Goal: Find specific page/section: Find specific page/section

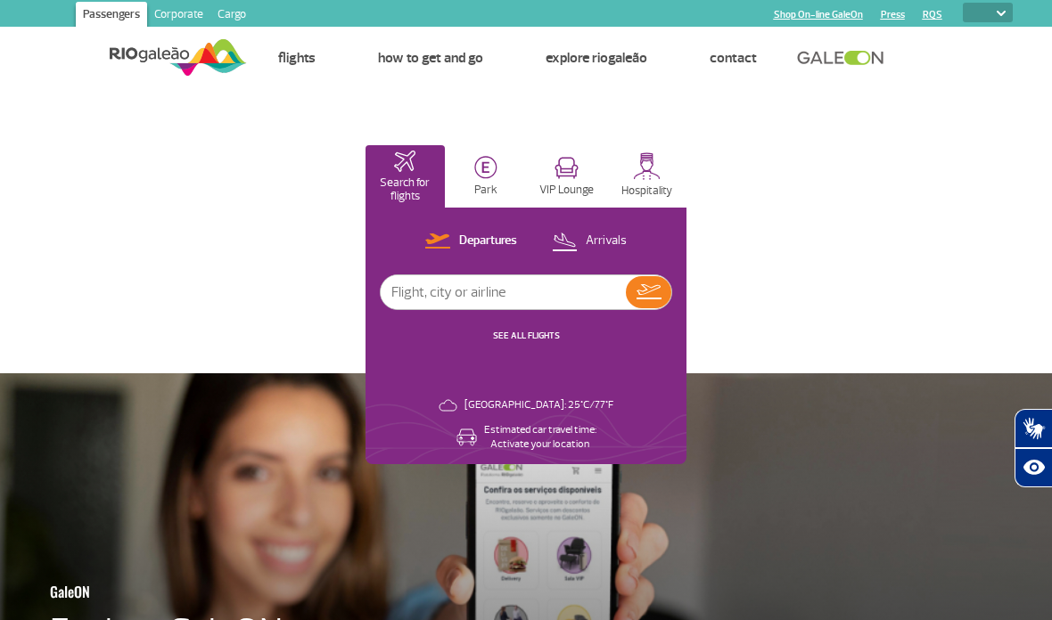
select select
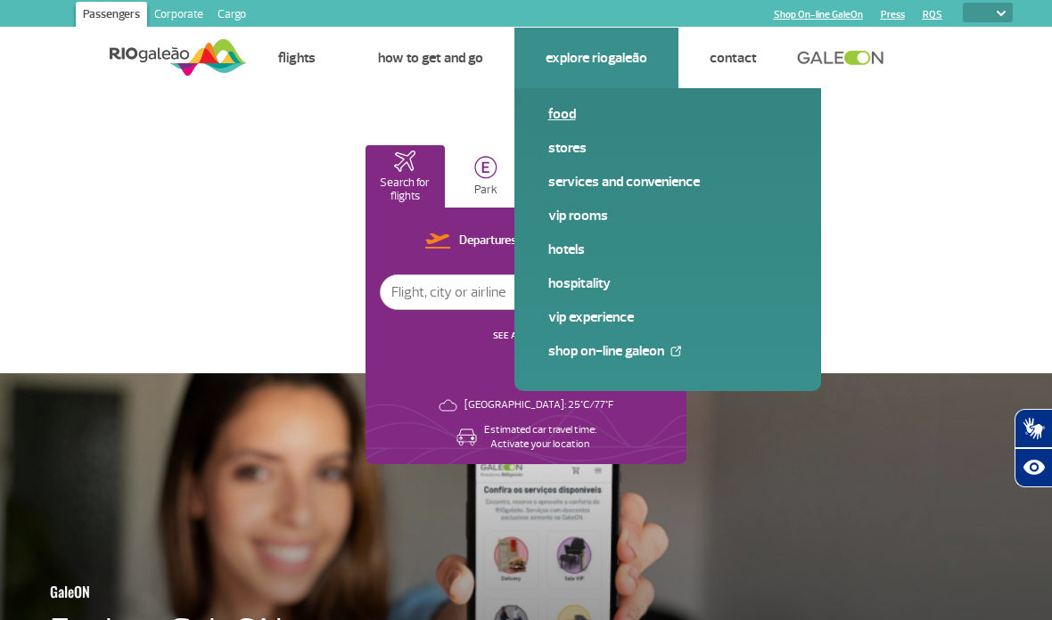
click at [586, 111] on link "Food" at bounding box center [667, 114] width 239 height 20
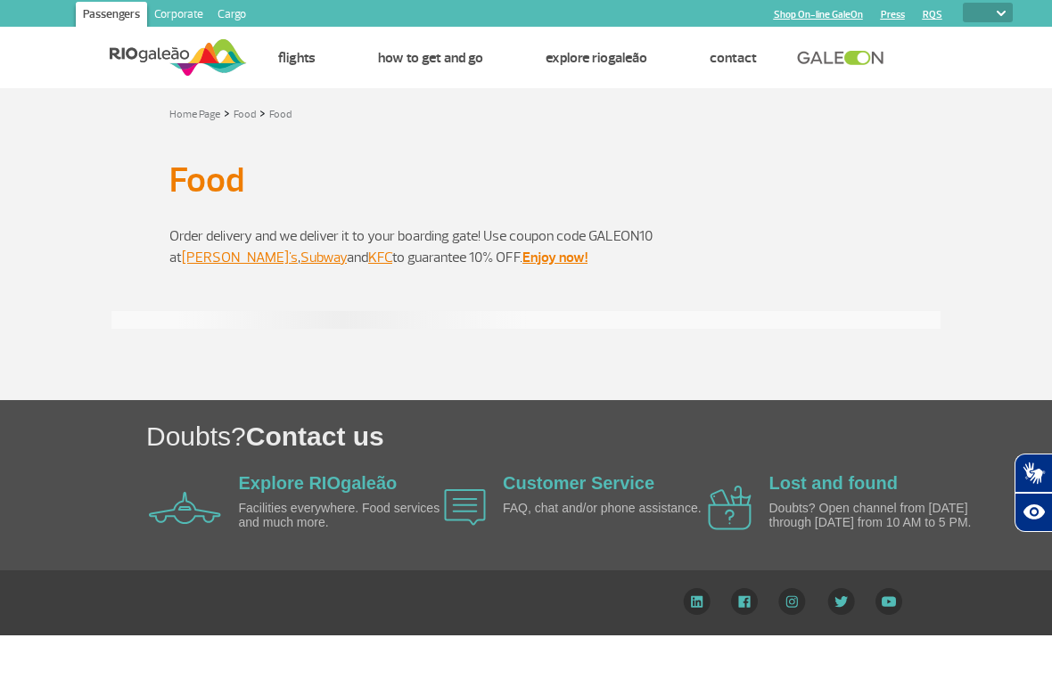
select select
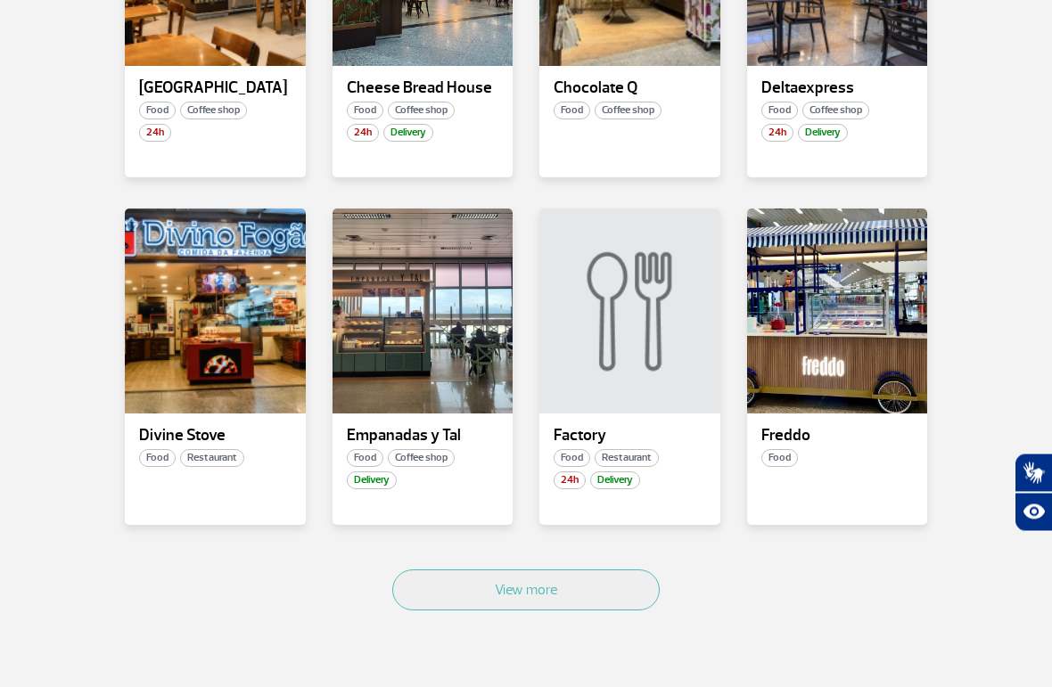
scroll to position [889, 0]
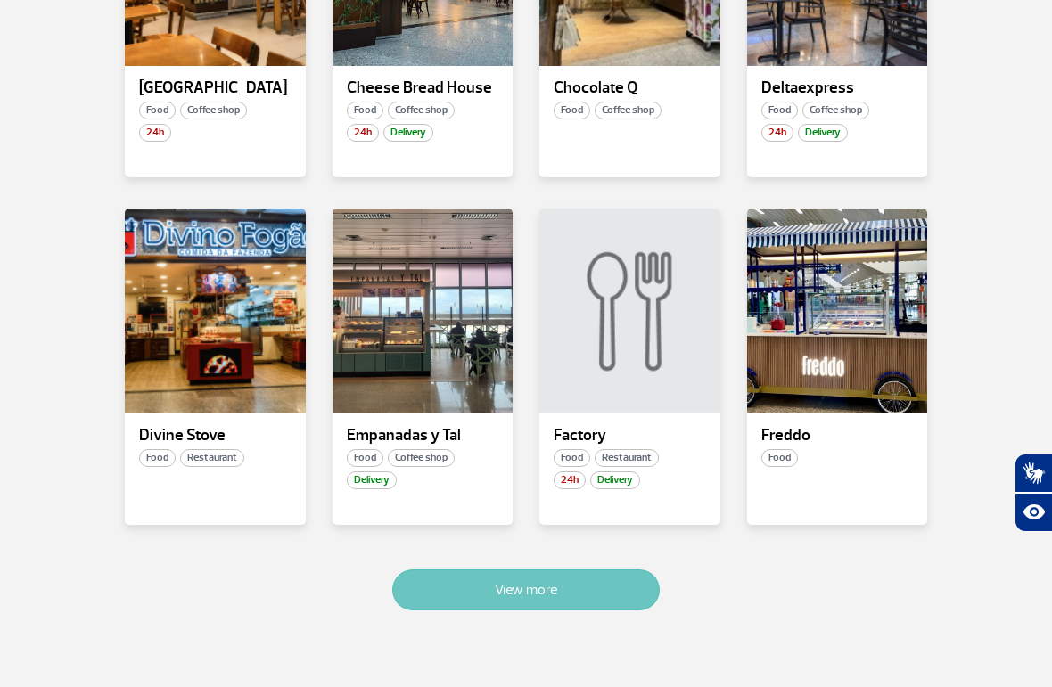
click at [582, 597] on button "View more" at bounding box center [525, 590] width 267 height 41
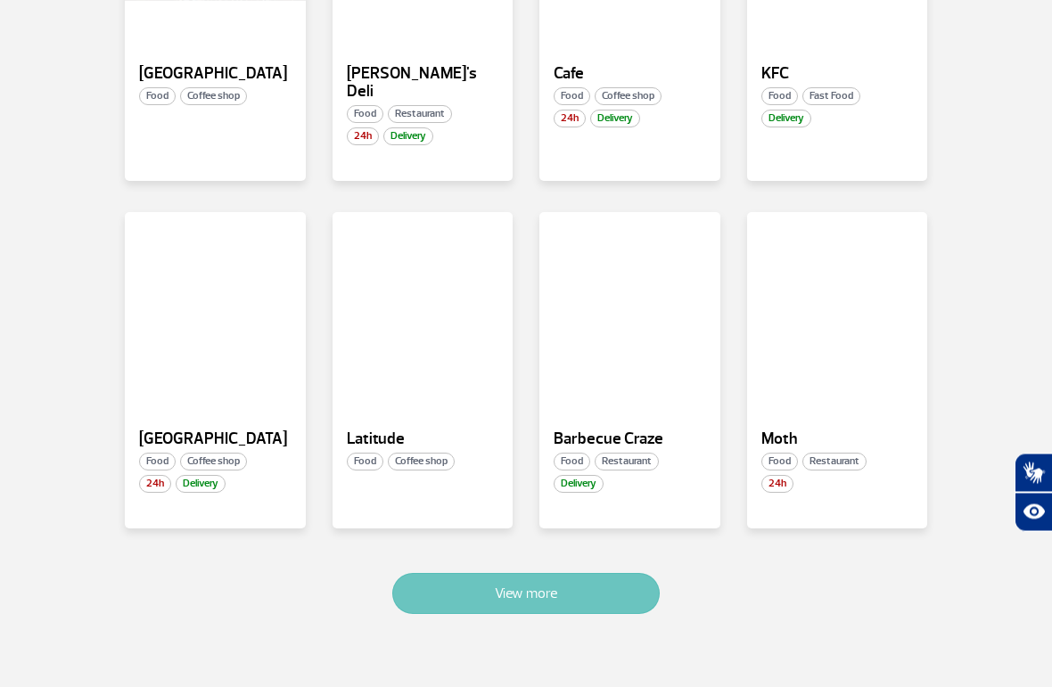
scroll to position [1981, 0]
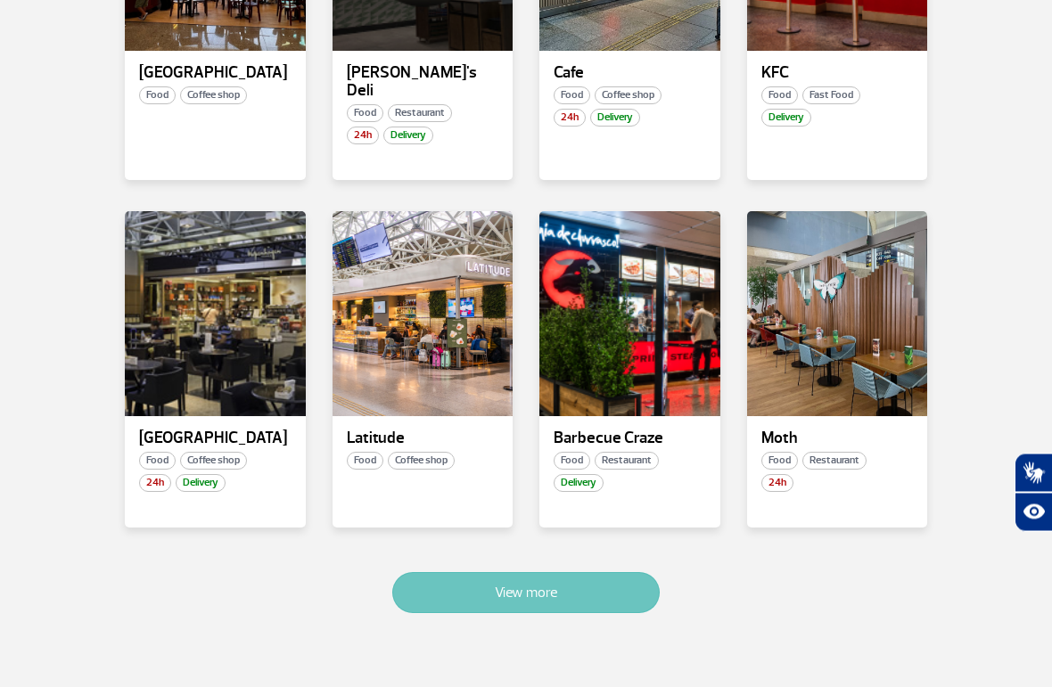
click at [602, 573] on button "View more" at bounding box center [525, 593] width 267 height 41
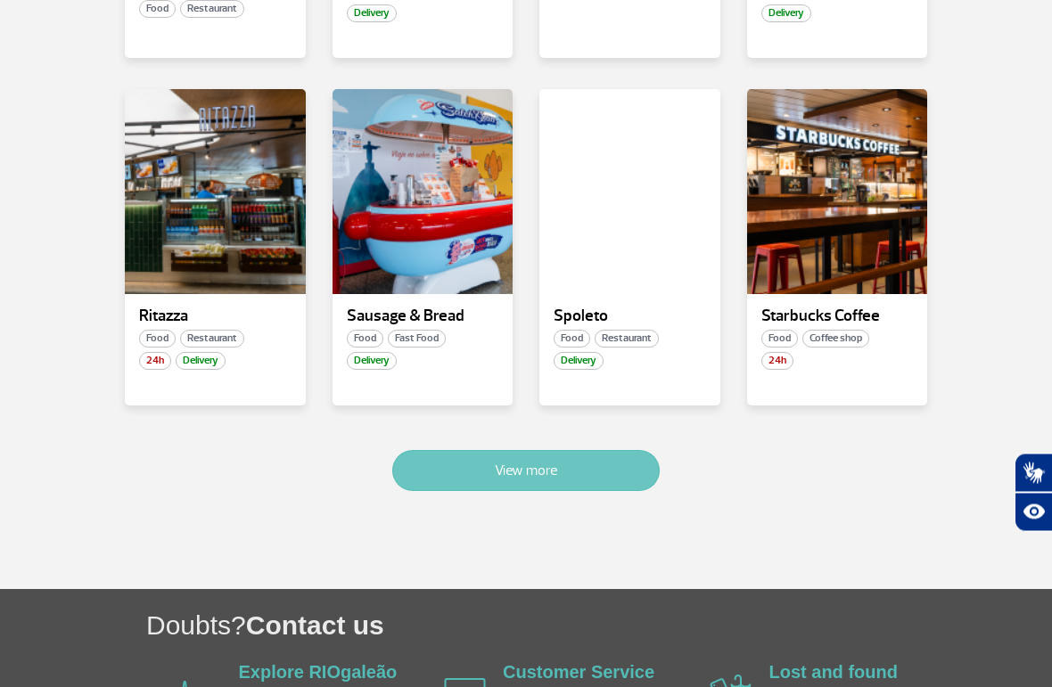
scroll to position [3148, 0]
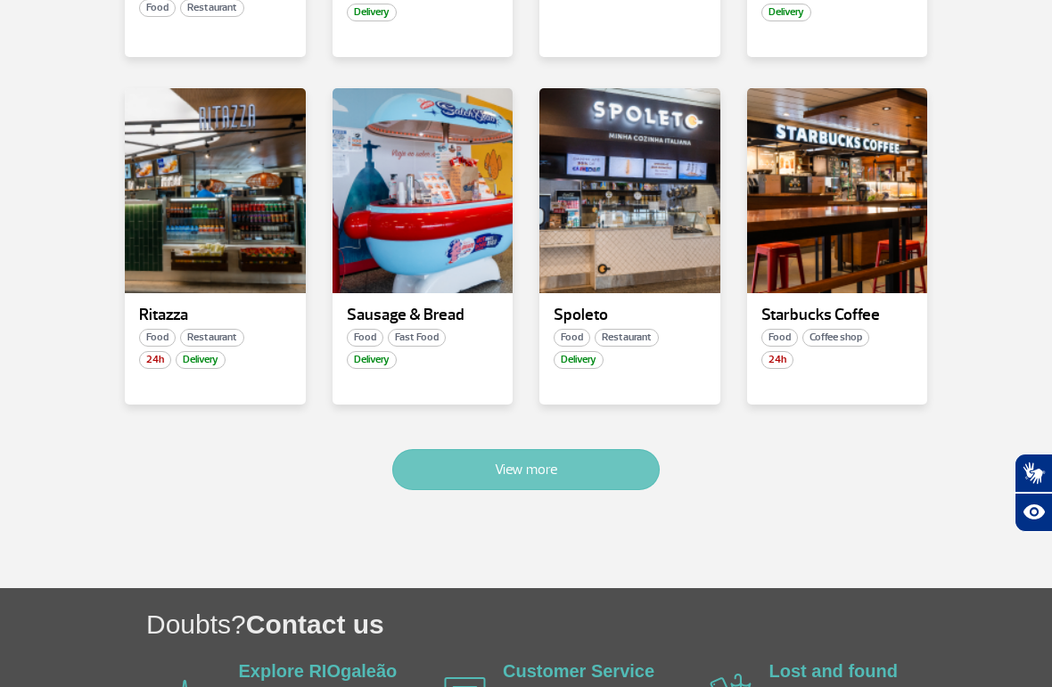
click at [627, 449] on button "View more" at bounding box center [525, 469] width 267 height 41
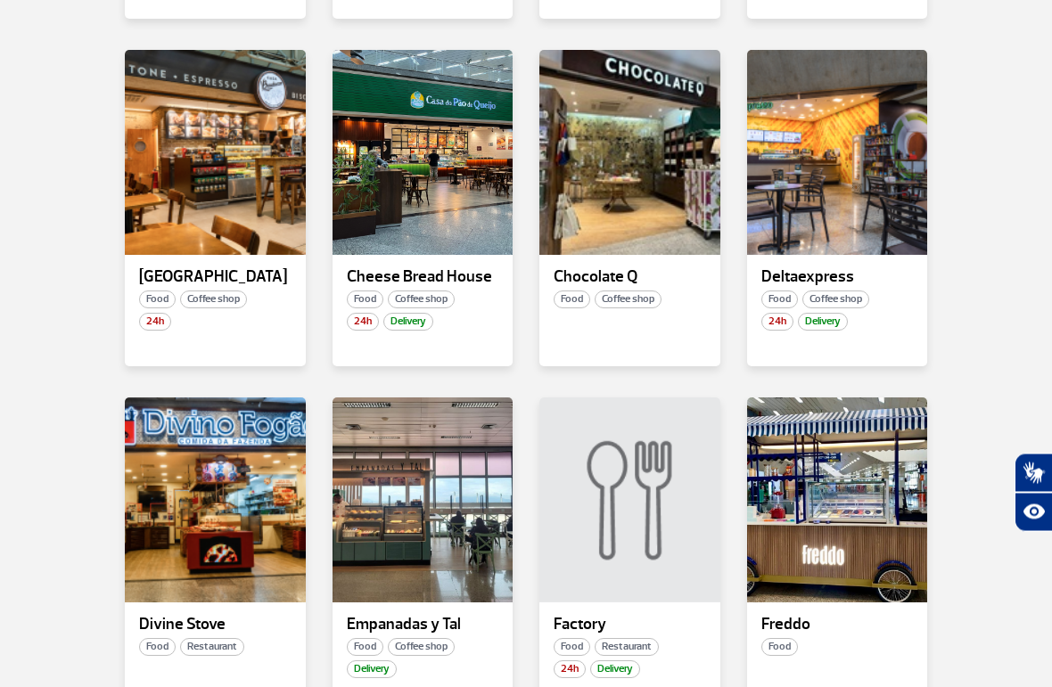
scroll to position [685, 0]
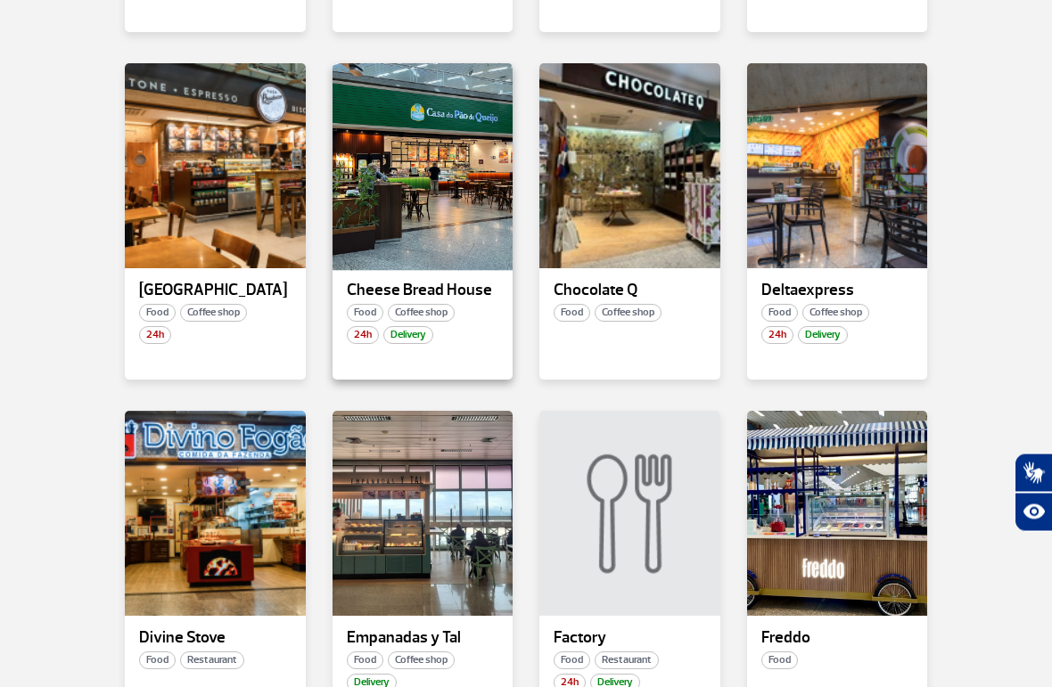
click at [449, 157] on div at bounding box center [422, 166] width 185 height 209
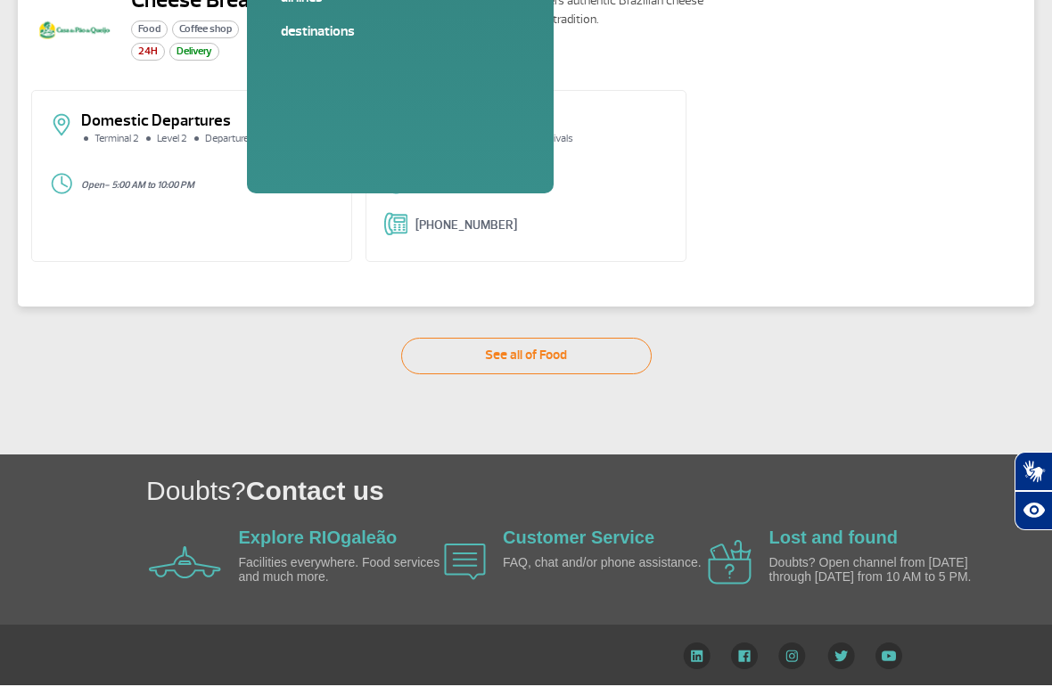
scroll to position [148, 0]
